Goal: Information Seeking & Learning: Learn about a topic

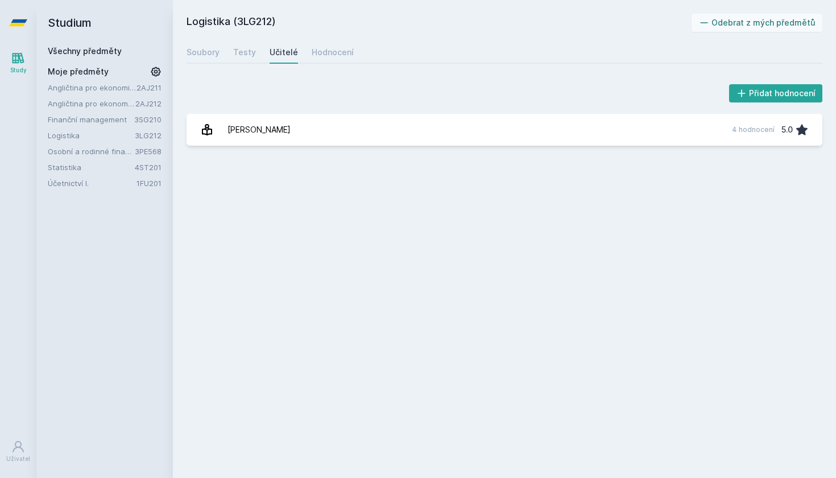
click at [101, 184] on link "Účetnictví I." at bounding box center [92, 182] width 89 height 11
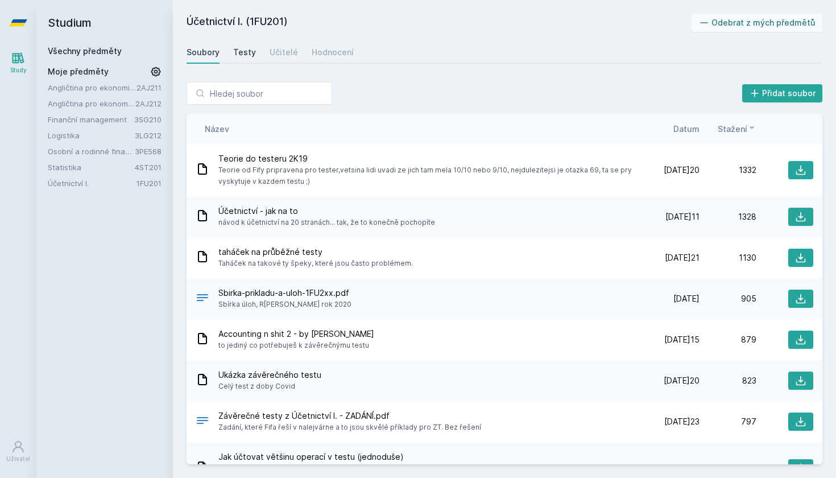
click at [247, 51] on div "Testy" at bounding box center [244, 52] width 23 height 11
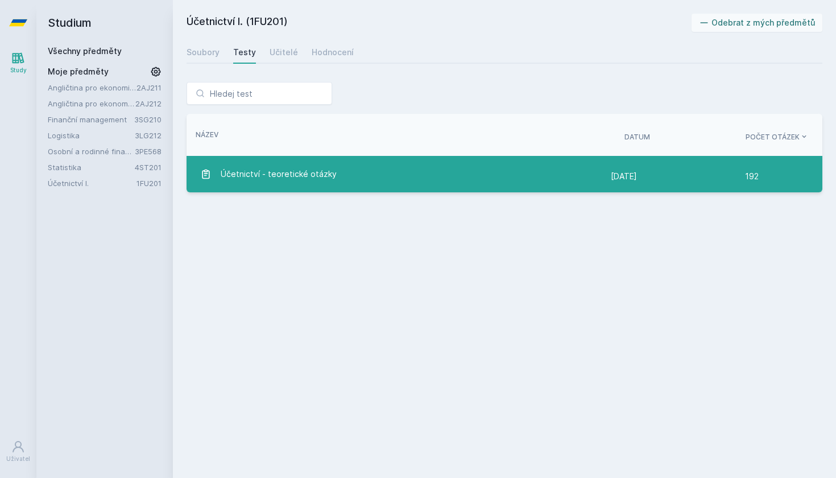
click at [491, 173] on div "Účetnictví - teoretické otázky" at bounding box center [405, 174] width 410 height 23
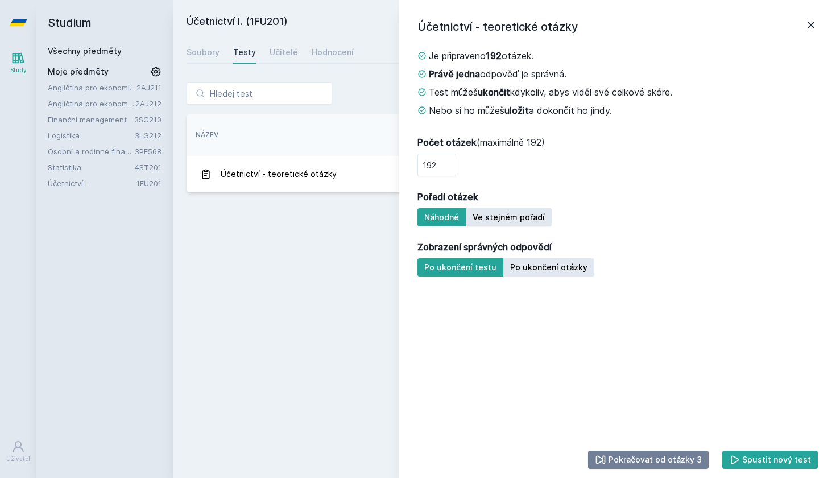
click at [684, 454] on button "Pokračovat od otázky 3" at bounding box center [648, 459] width 121 height 18
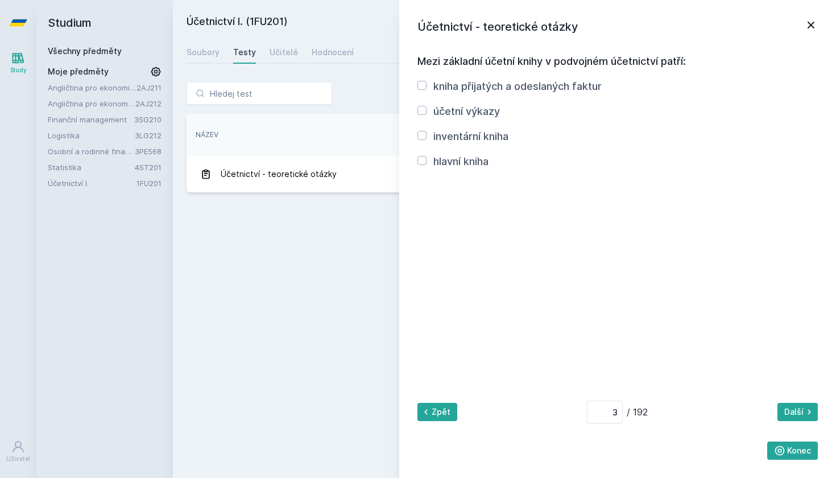
click at [810, 21] on icon at bounding box center [811, 25] width 14 height 14
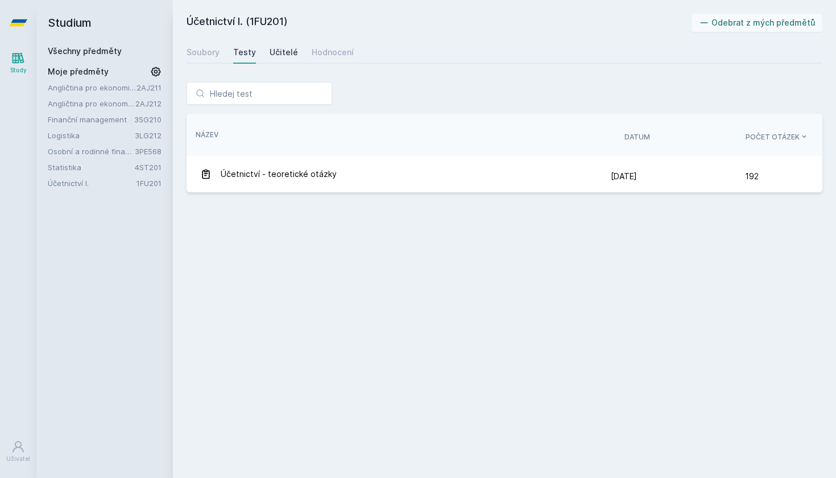
click at [283, 48] on div "Učitelé" at bounding box center [283, 52] width 28 height 11
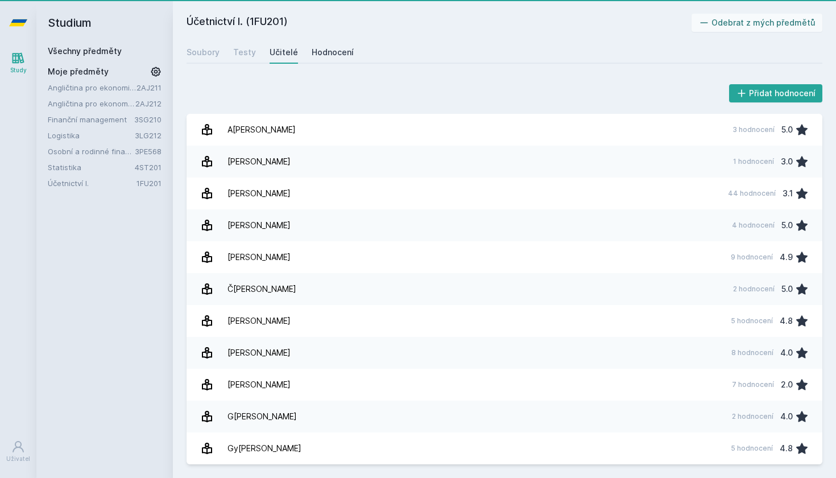
click at [330, 55] on div "Hodnocení" at bounding box center [333, 52] width 42 height 11
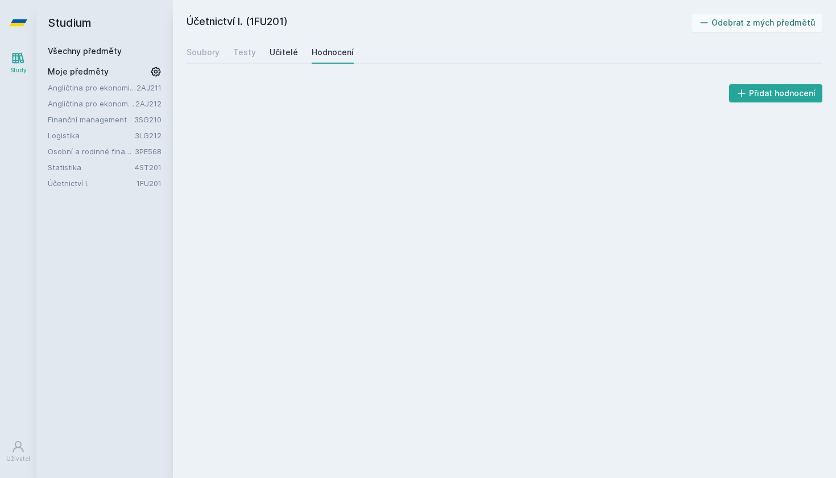
click at [279, 53] on div "Učitelé" at bounding box center [283, 52] width 28 height 11
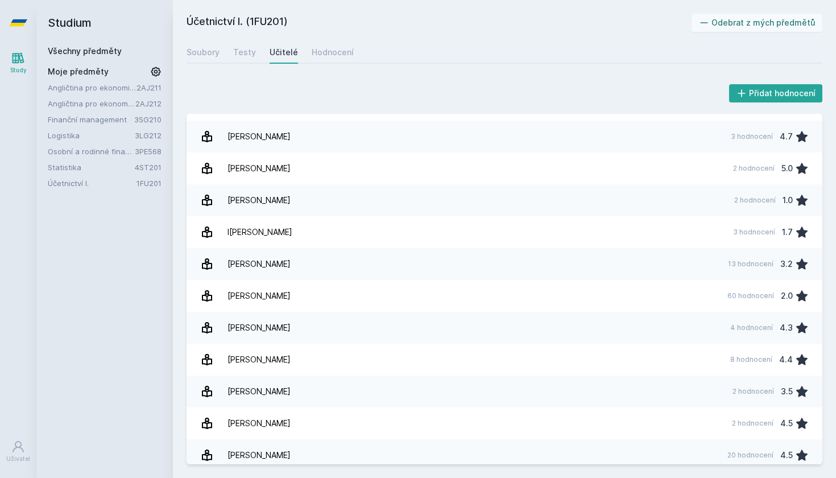
scroll to position [339, 0]
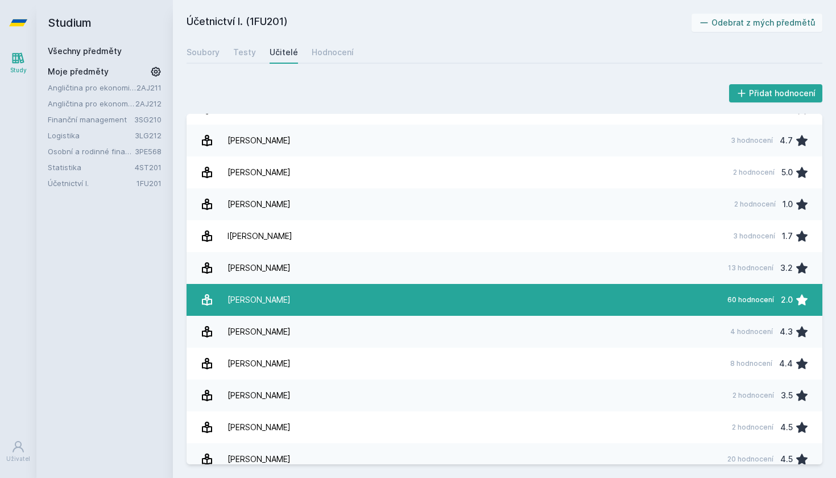
click at [351, 305] on link "[PERSON_NAME] 60 hodnocení 2.0" at bounding box center [504, 300] width 636 height 32
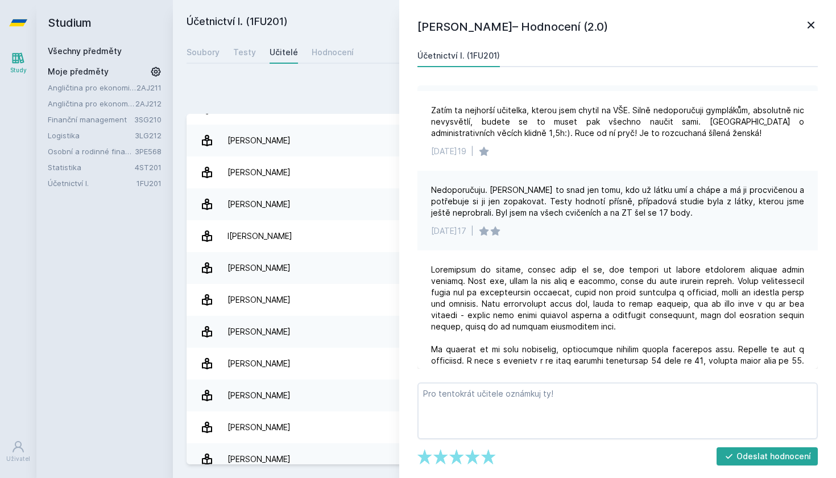
scroll to position [3116, 0]
